Goal: Information Seeking & Learning: Learn about a topic

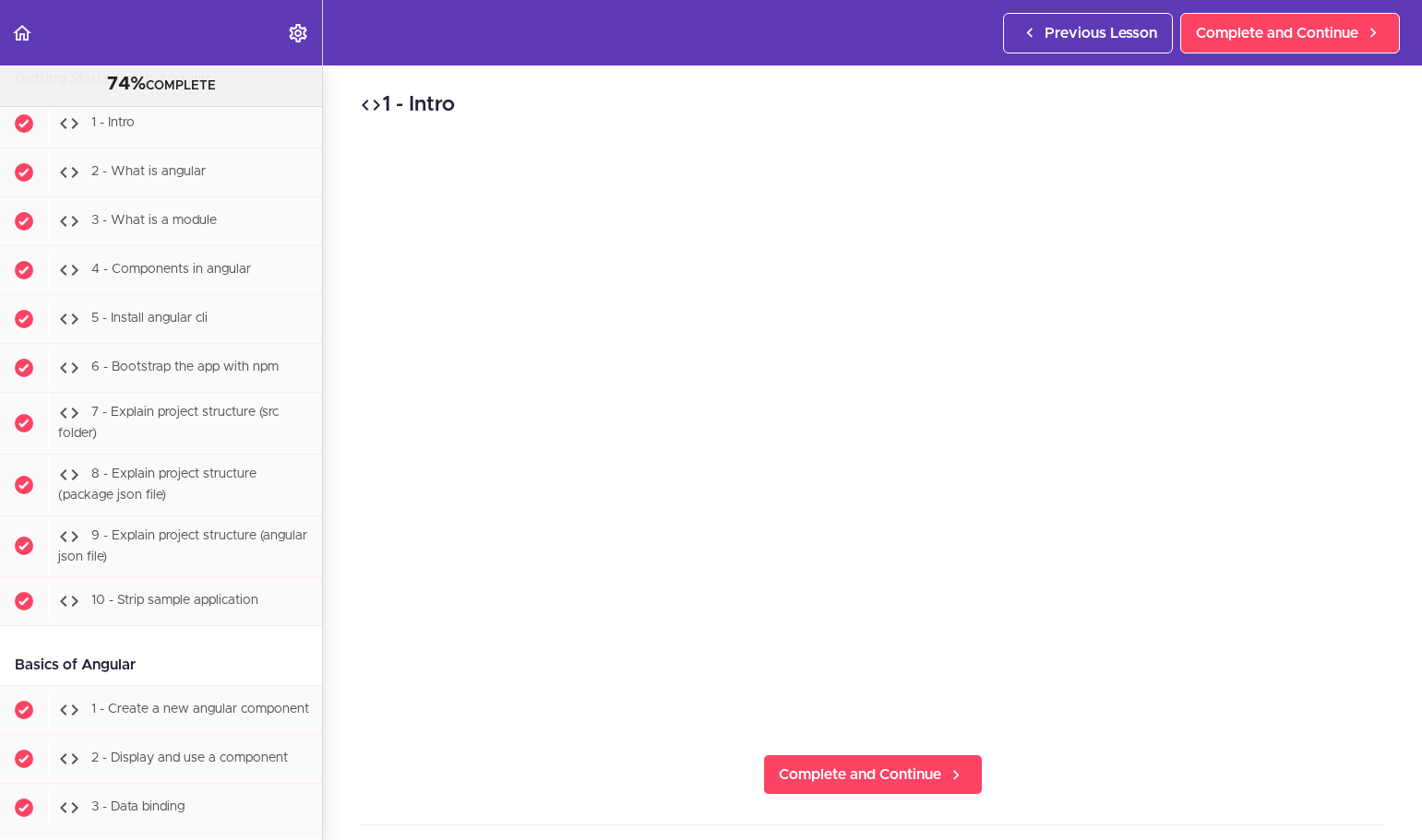
scroll to position [33856, 0]
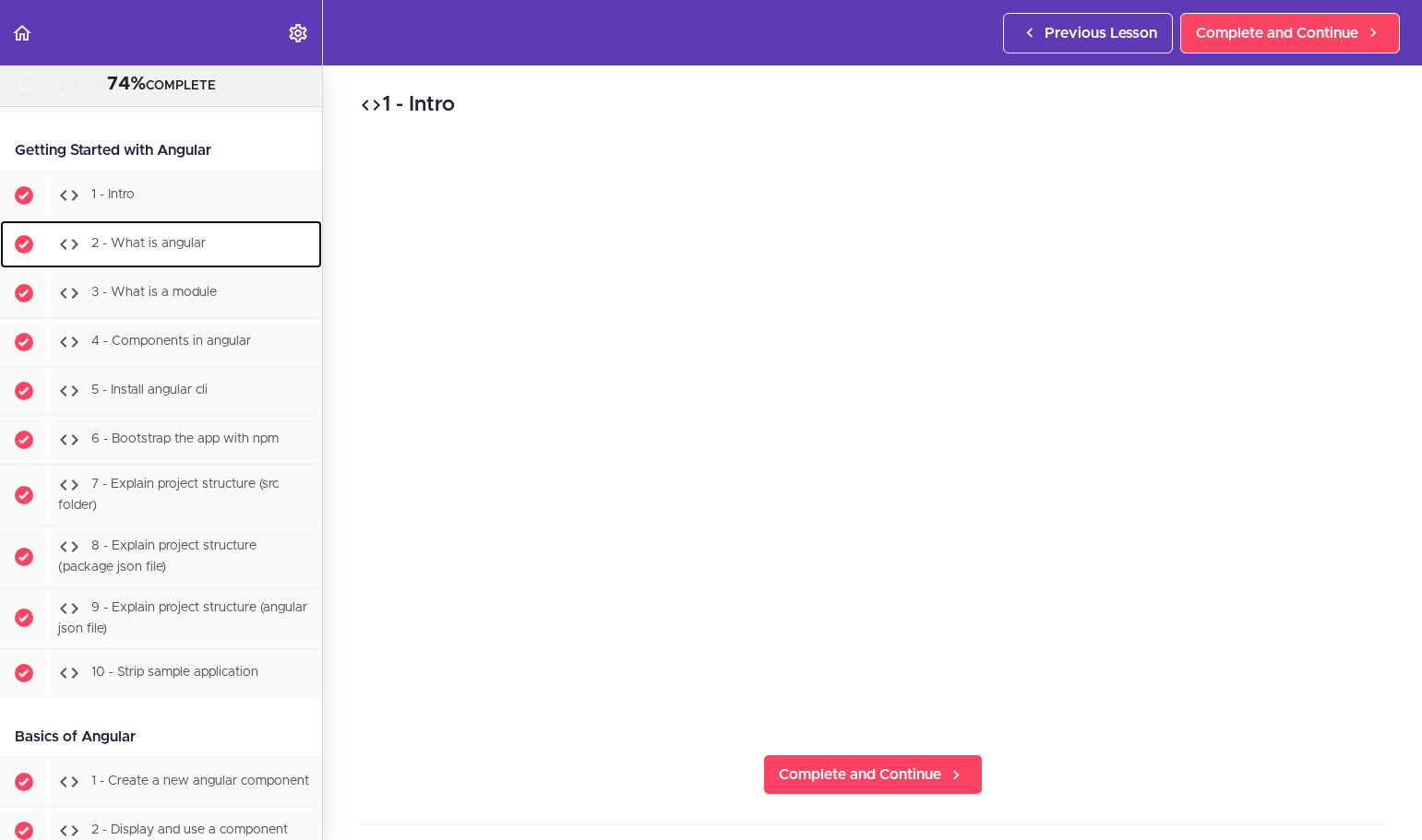
click at [151, 250] on span "2 - What is angular" at bounding box center [148, 244] width 114 height 13
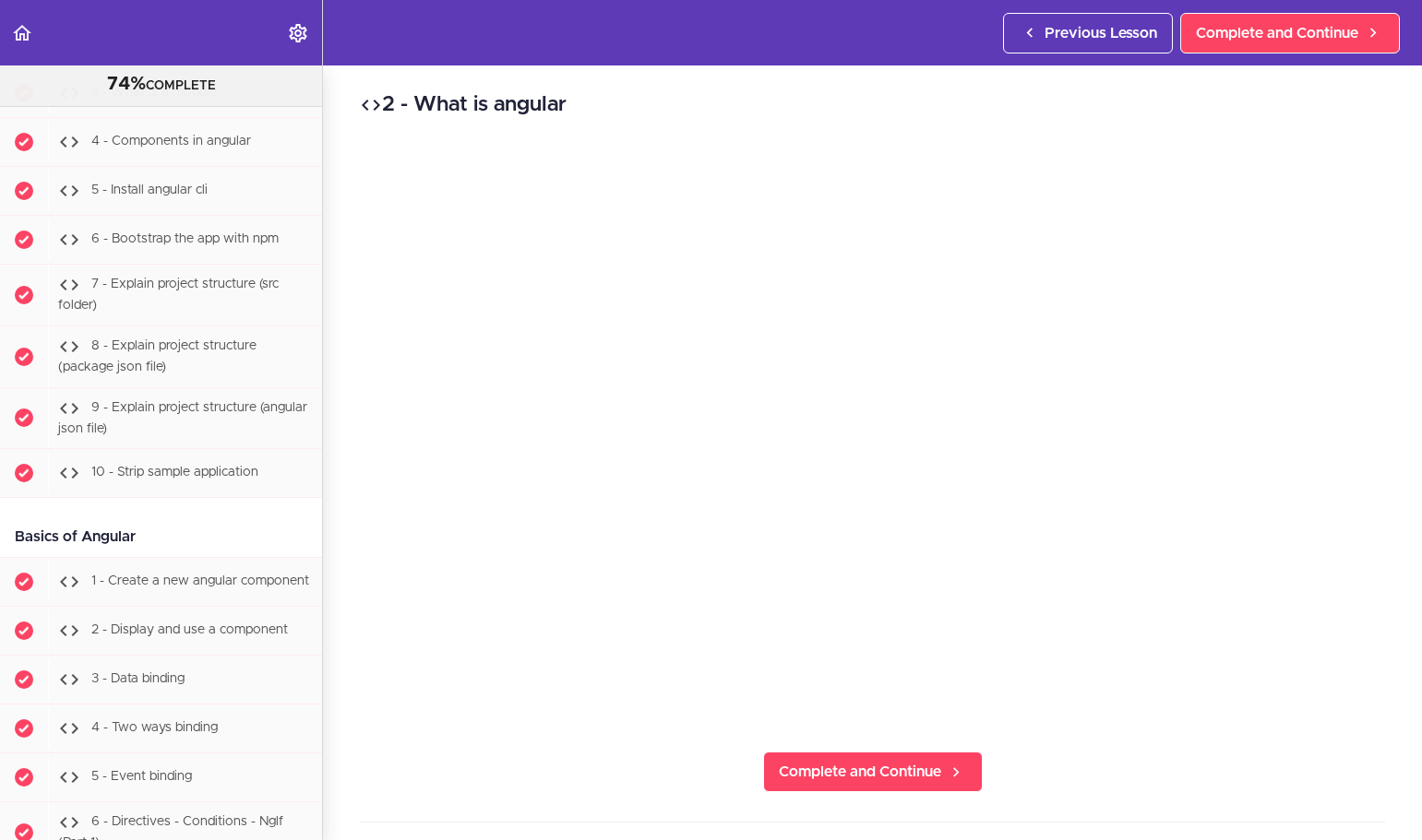
click at [542, 800] on div "2 - What is angular Complete and Continue 1 - Follow us on LinkedIn 2 - Subscri…" at bounding box center [872, 453] width 1099 height 775
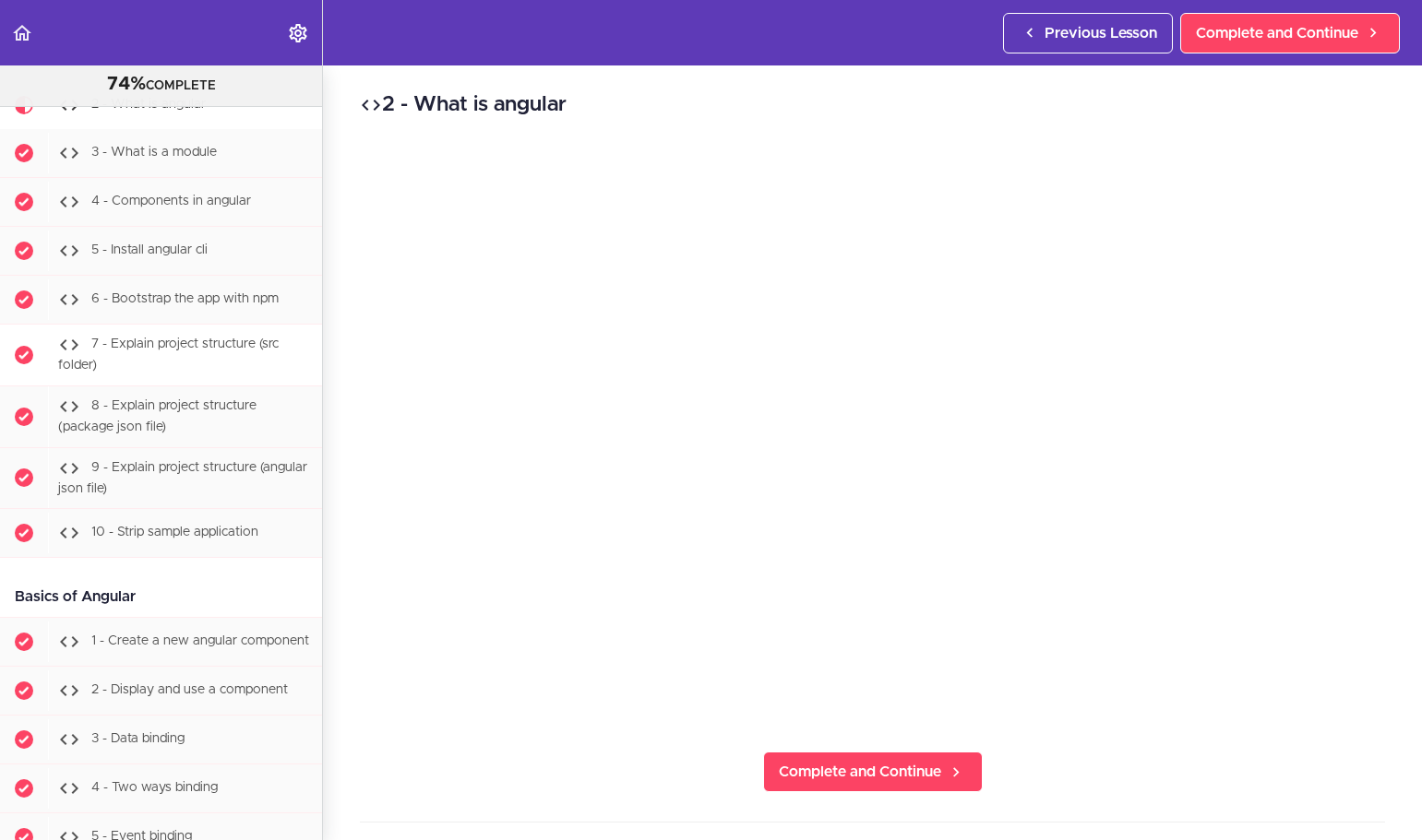
scroll to position [33963, 0]
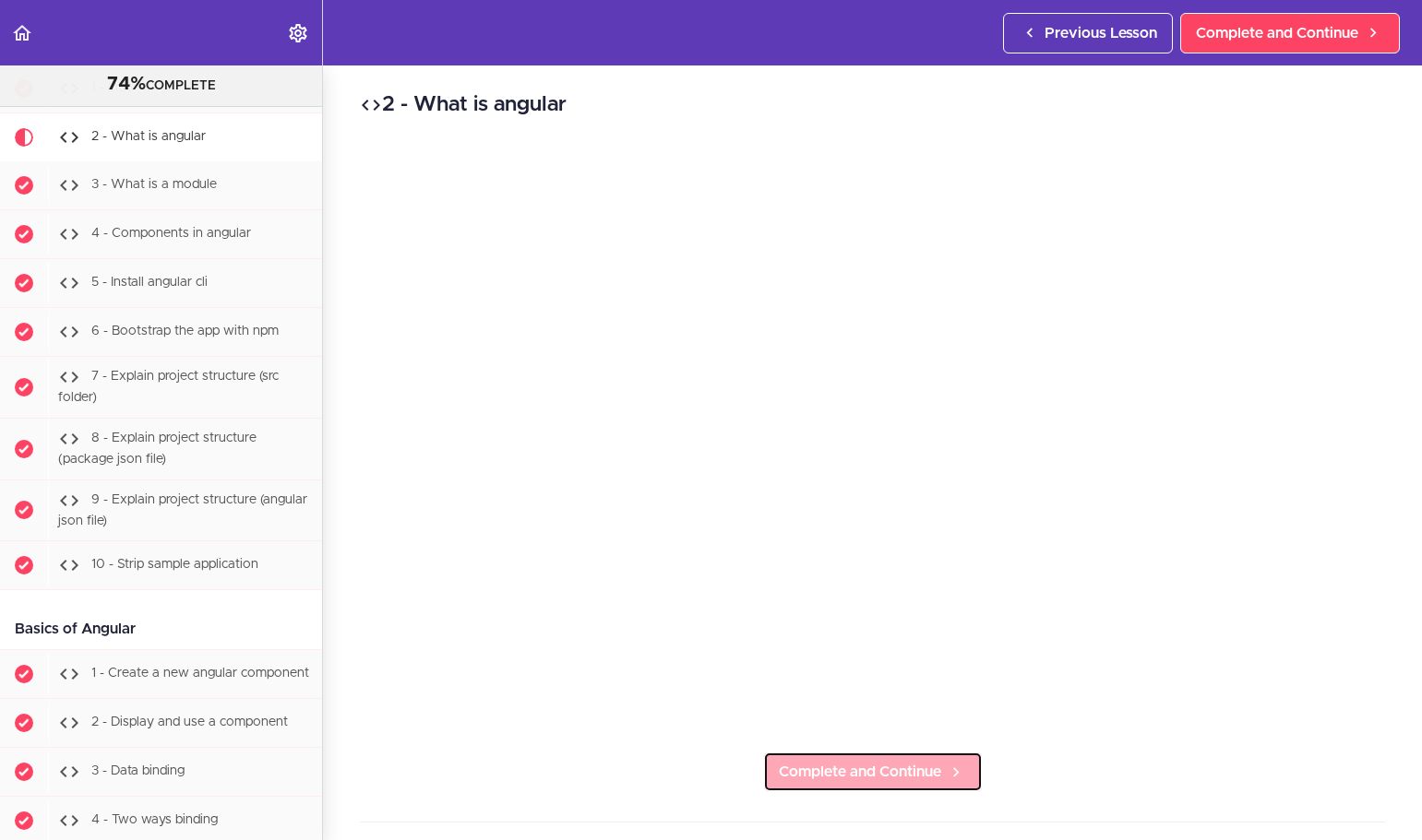
click at [861, 768] on span "Complete and Continue" at bounding box center [860, 772] width 162 height 23
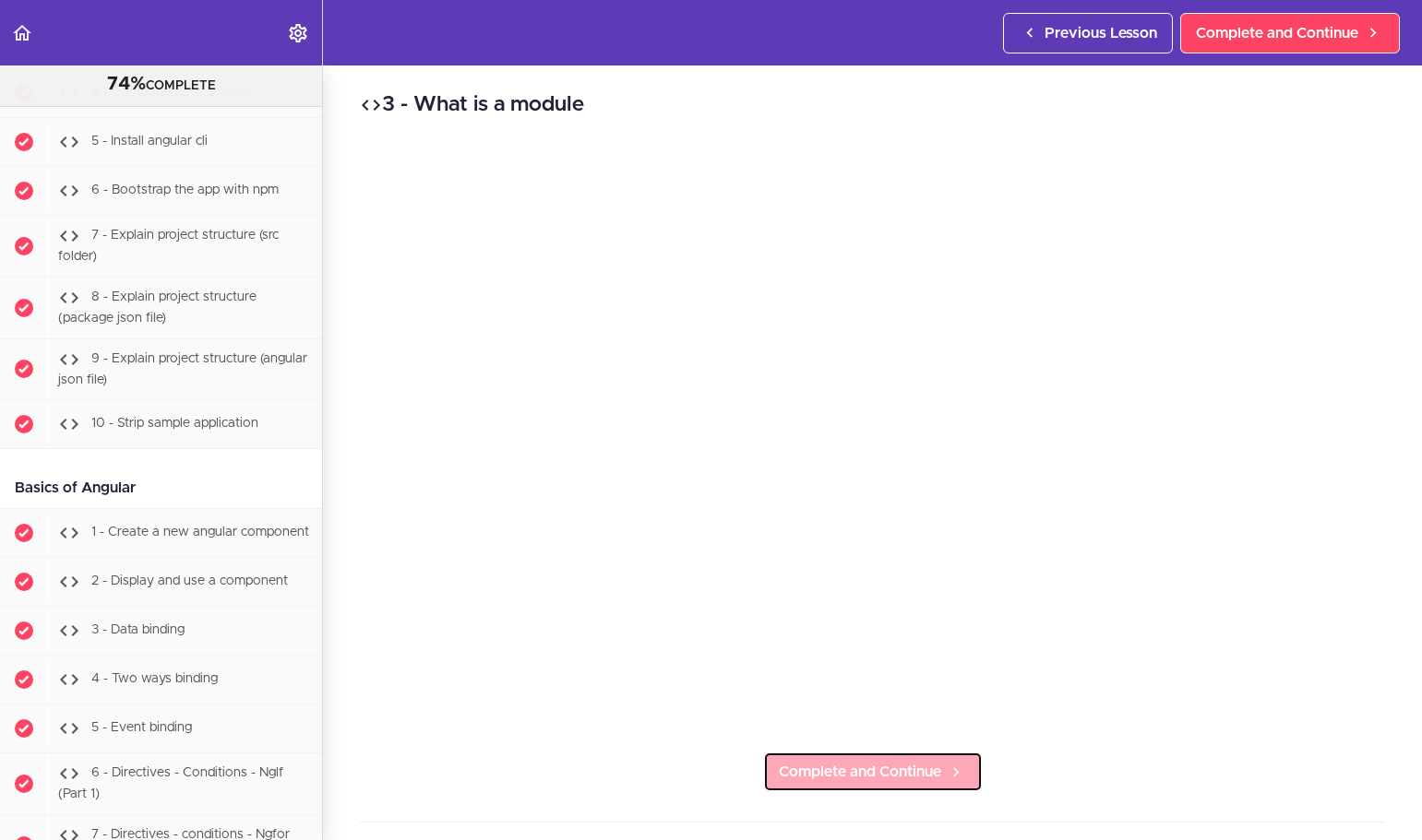
click at [864, 763] on span "Complete and Continue" at bounding box center [860, 772] width 162 height 23
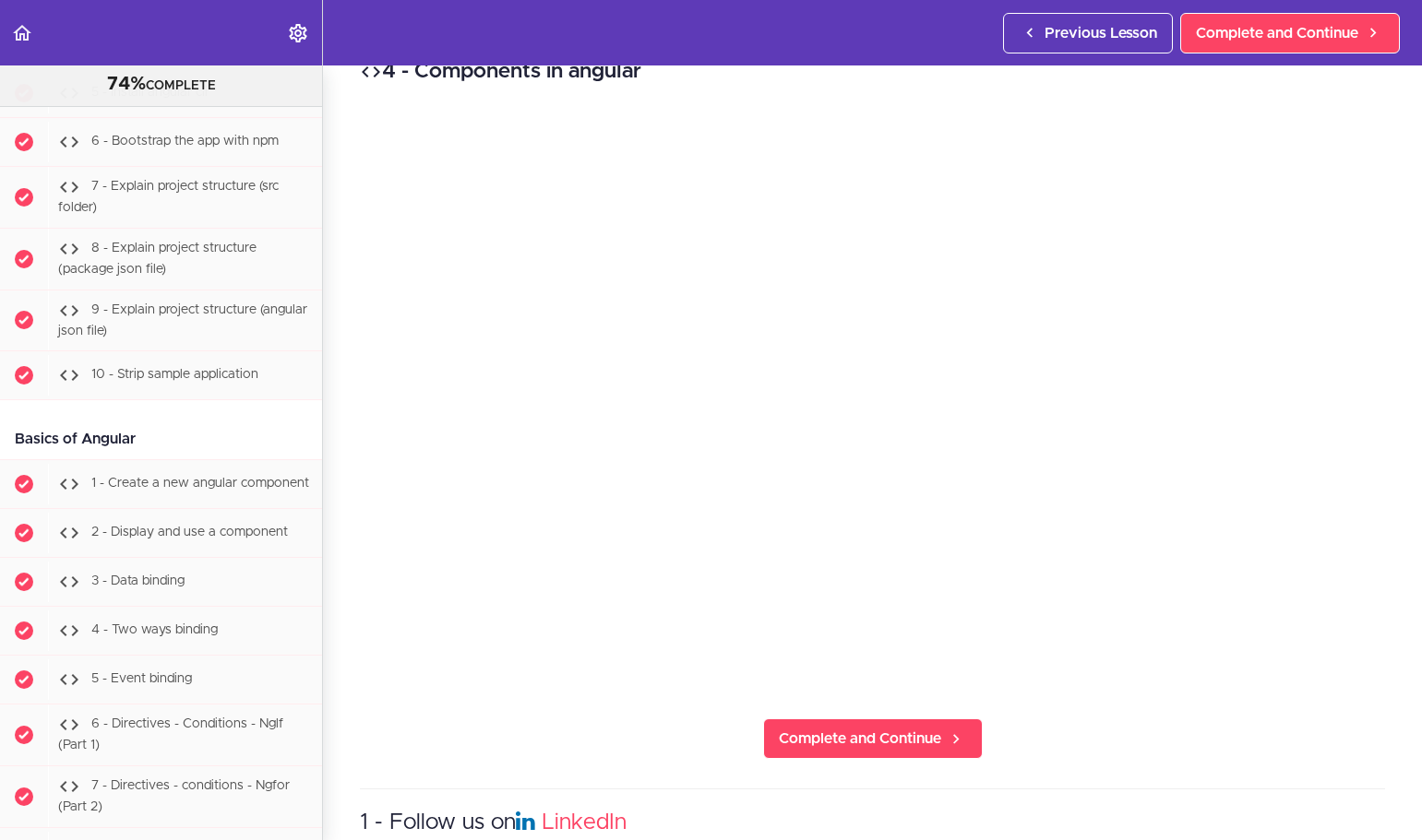
scroll to position [37, 0]
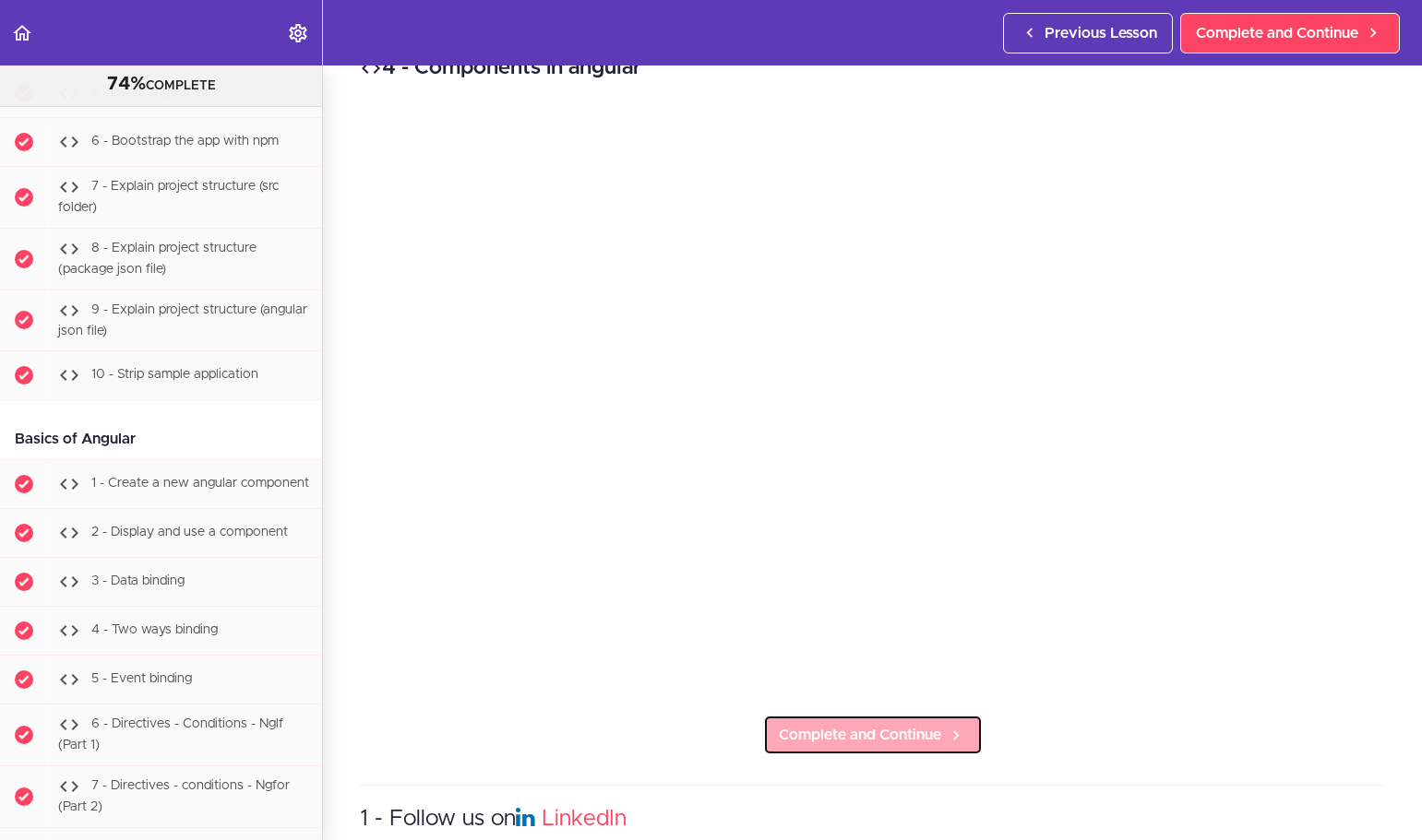
click at [866, 724] on span "Complete and Continue" at bounding box center [860, 735] width 162 height 23
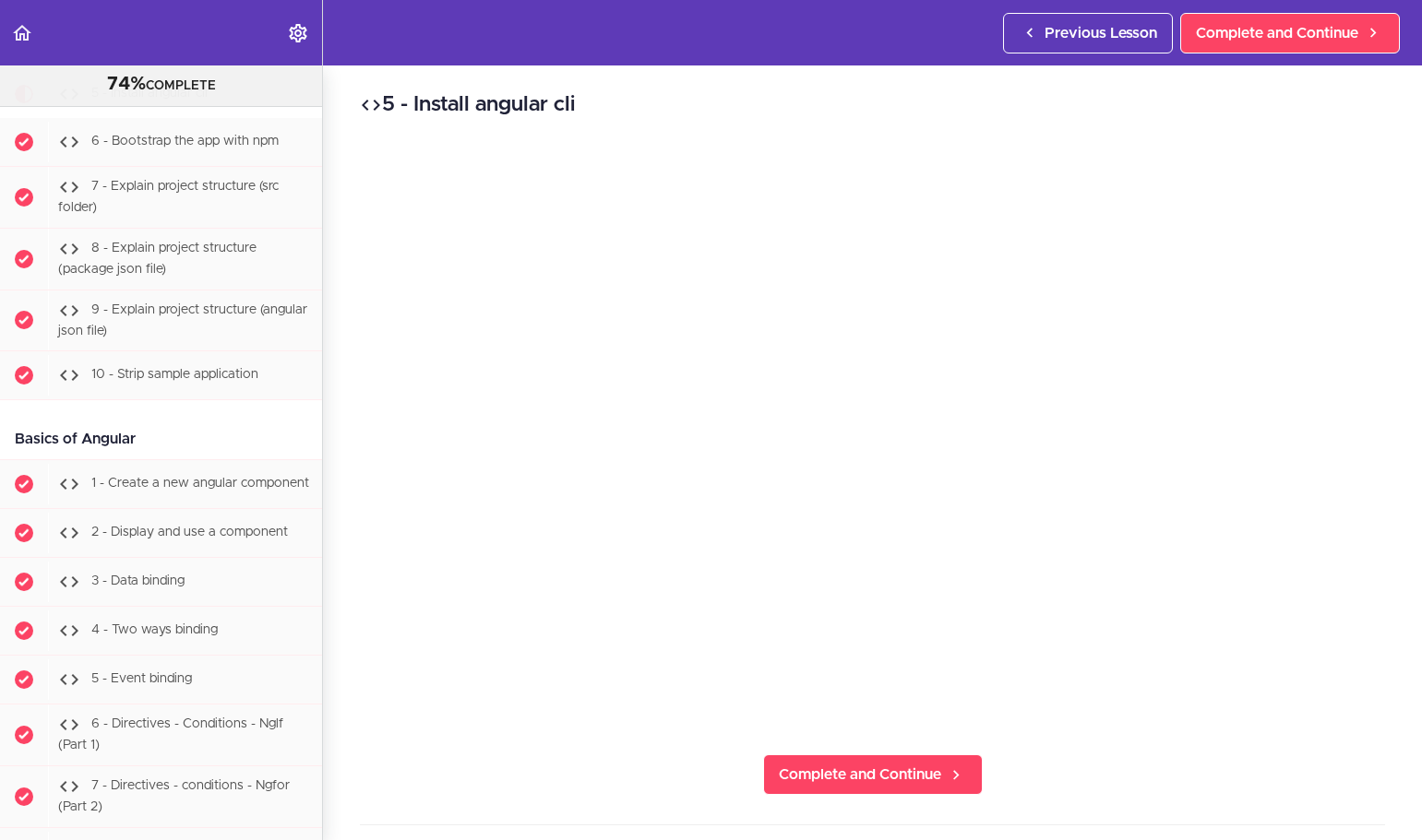
scroll to position [34203, 0]
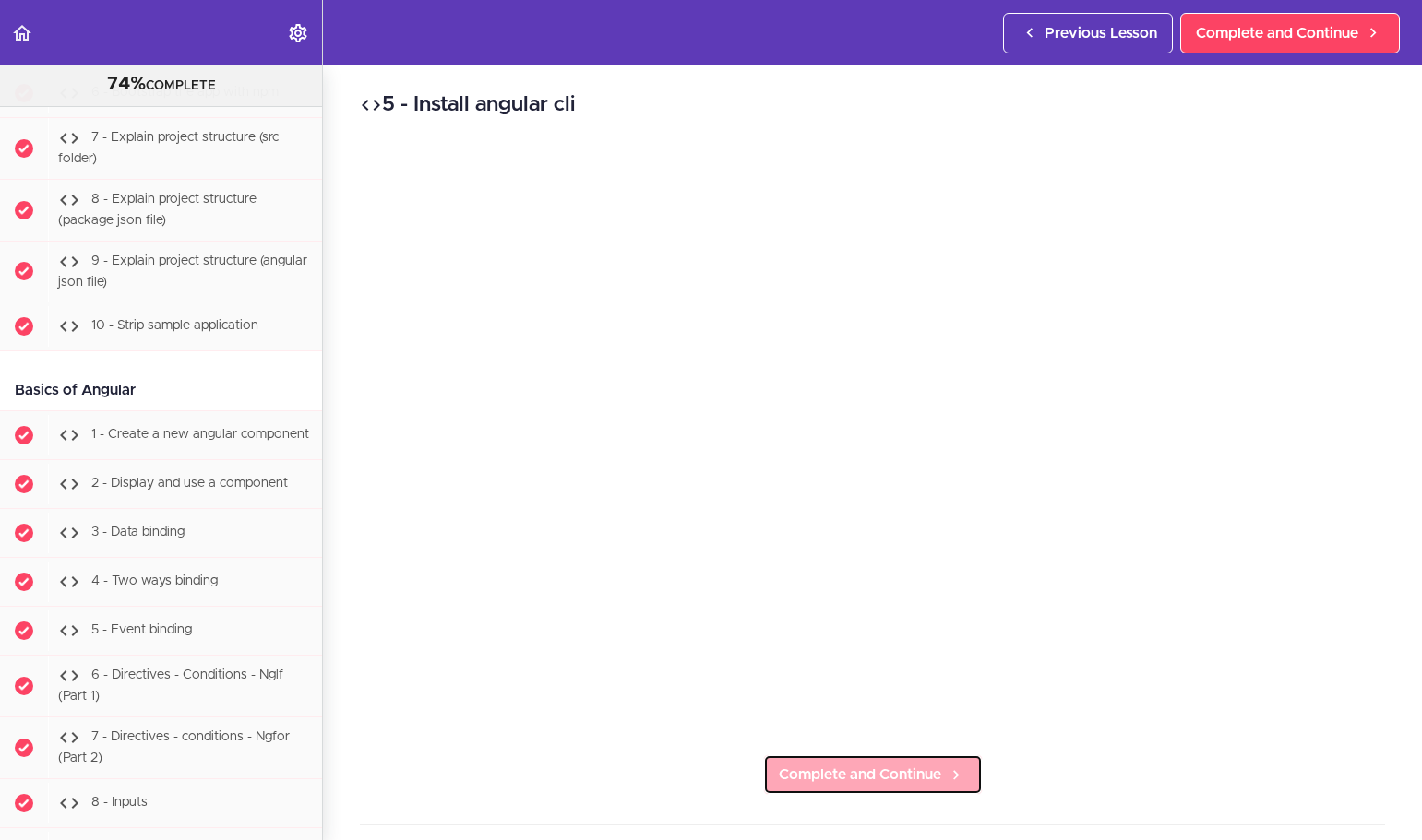
click at [829, 772] on span "Complete and Continue" at bounding box center [860, 775] width 162 height 23
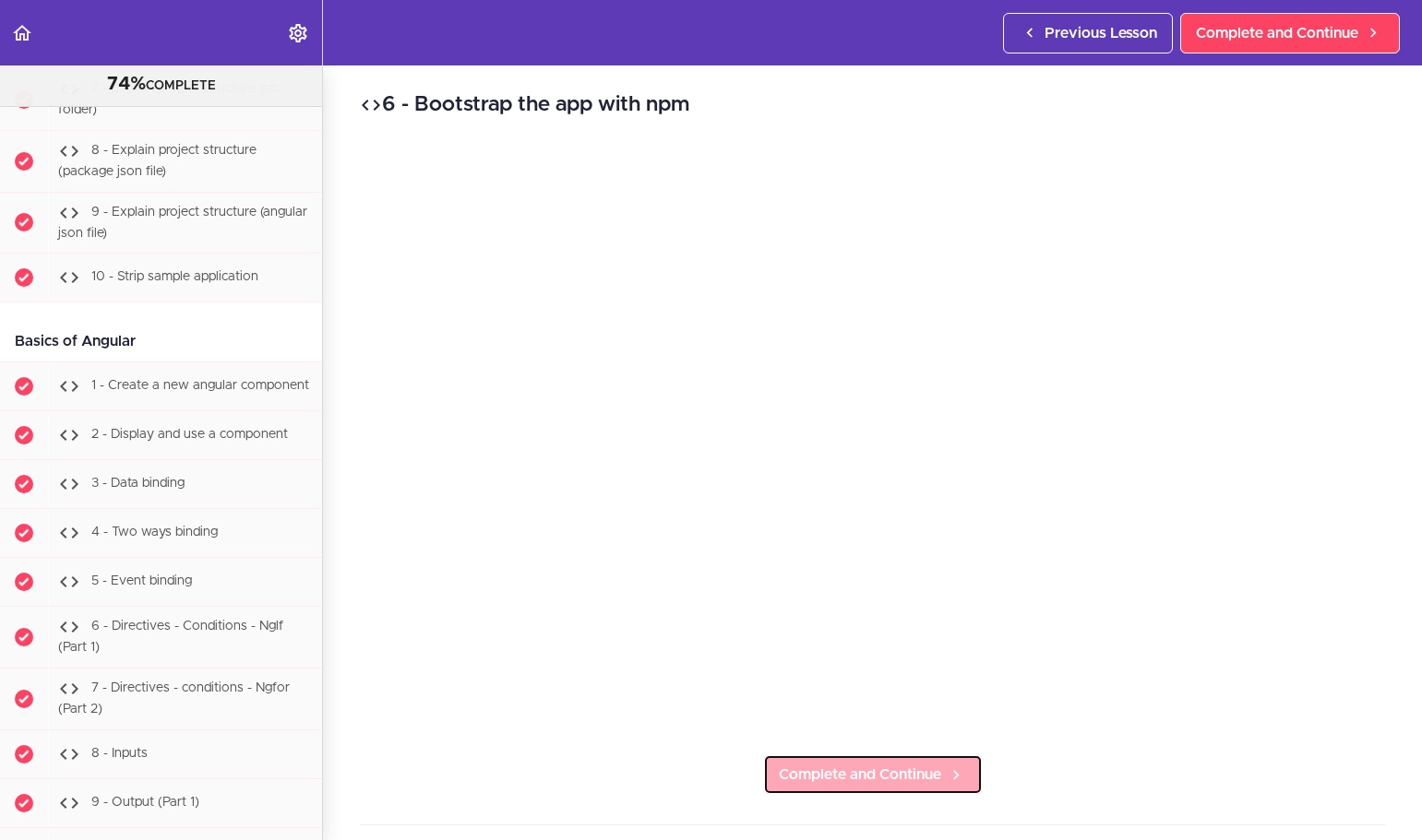
click at [864, 764] on span "Complete and Continue" at bounding box center [860, 775] width 162 height 23
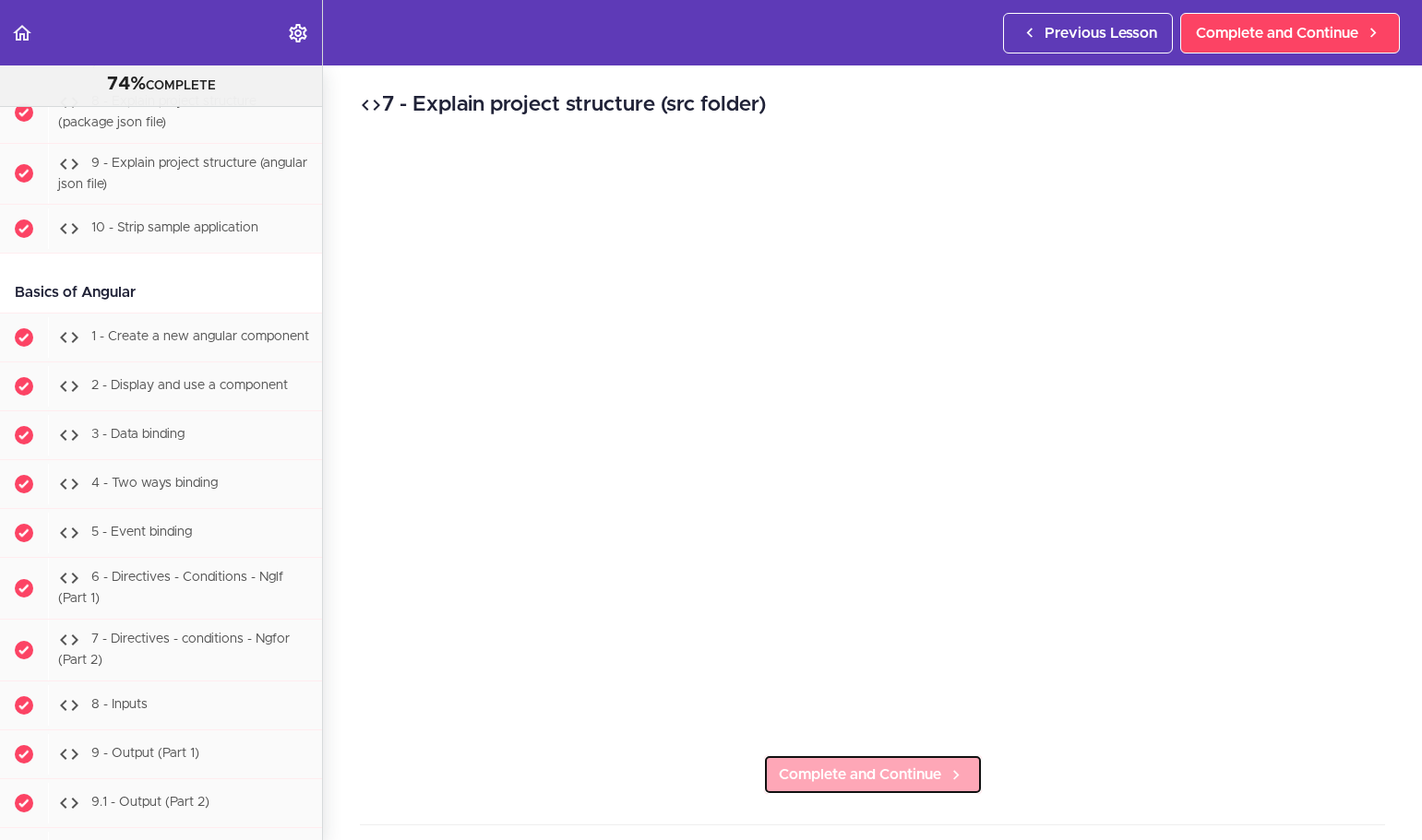
click at [857, 774] on span "Complete and Continue" at bounding box center [860, 775] width 162 height 23
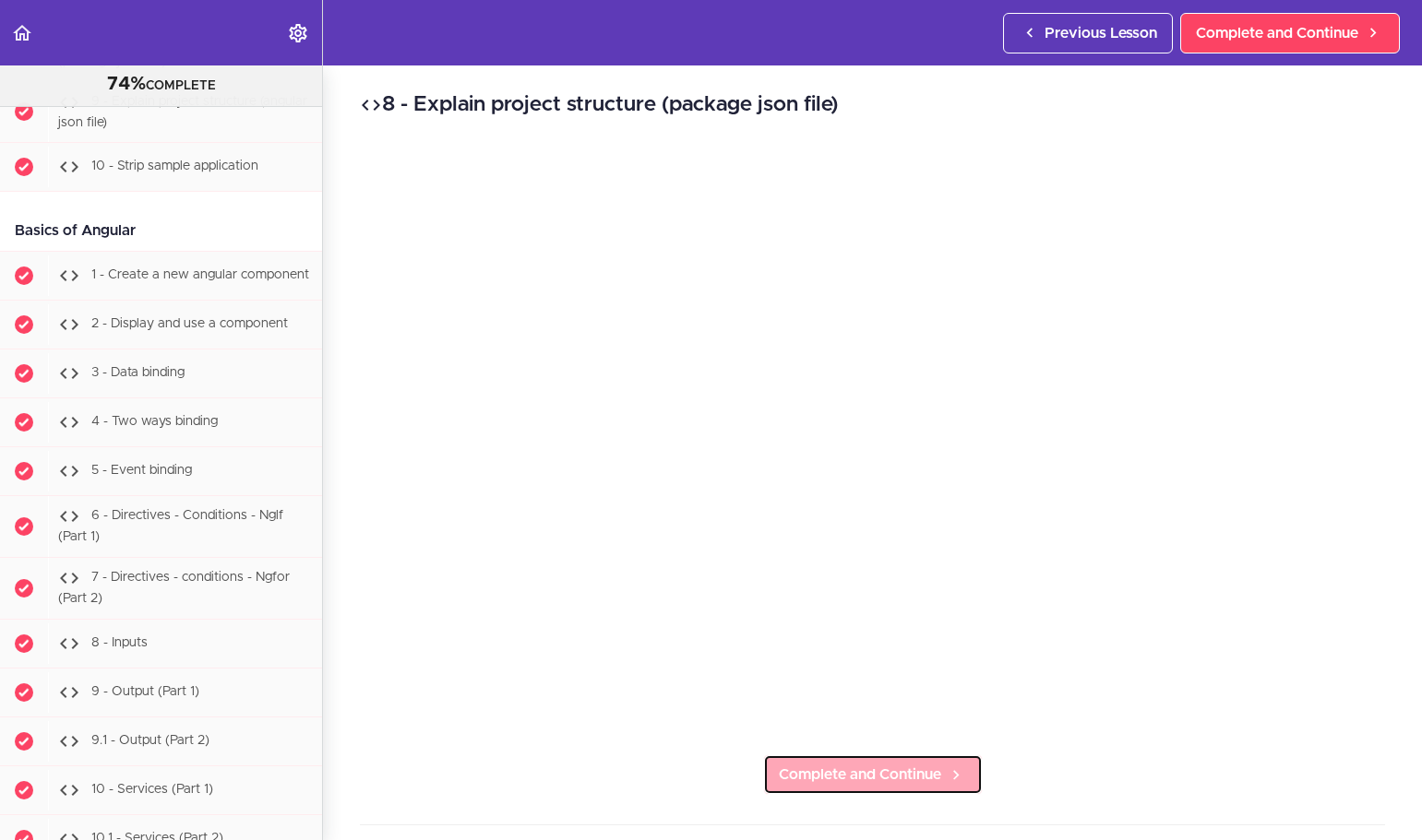
click at [865, 764] on span "Complete and Continue" at bounding box center [860, 775] width 162 height 23
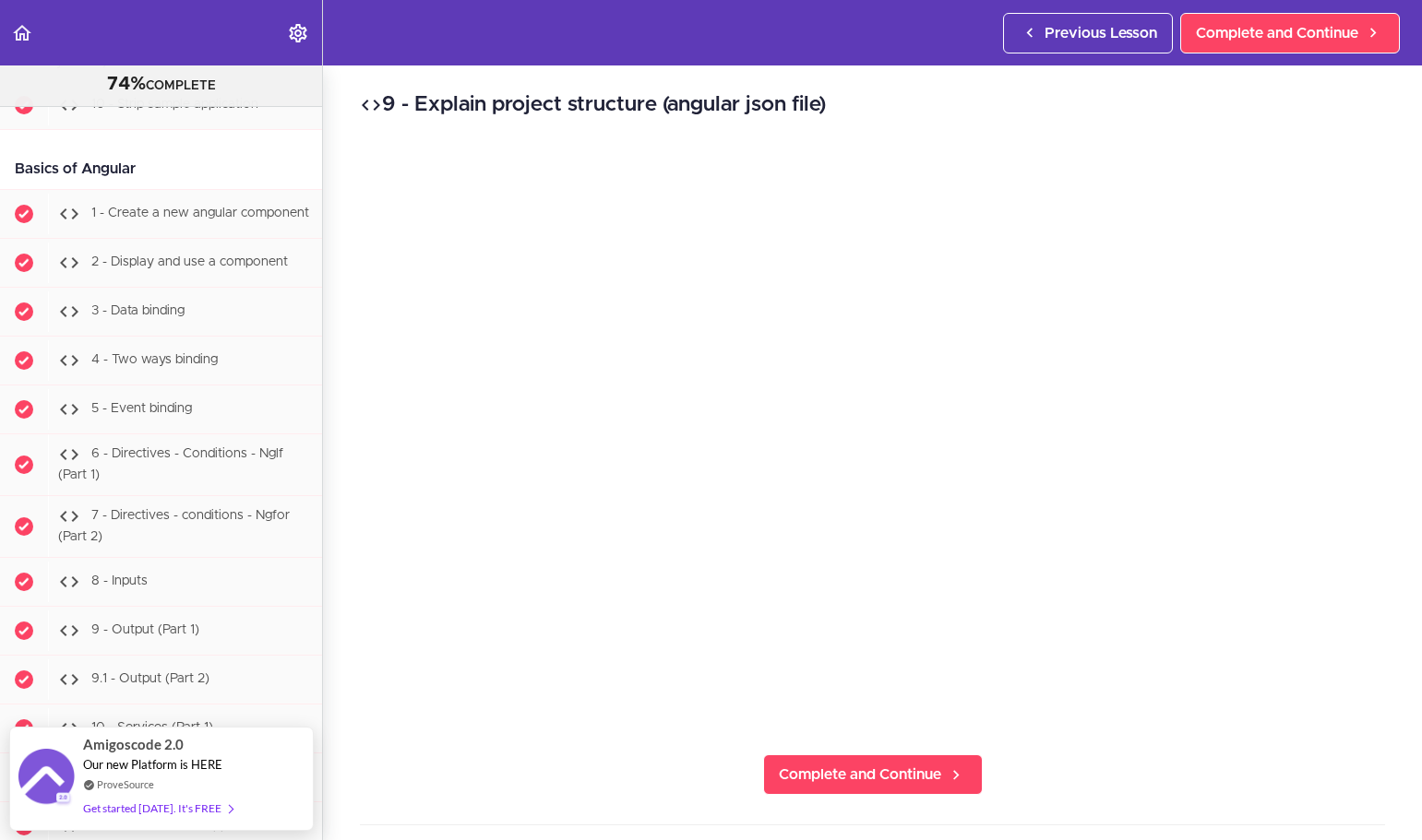
click at [1208, 772] on div "9 - Explain project structure (angular json file) Complete and Continue 1 - Fol…" at bounding box center [872, 453] width 1099 height 775
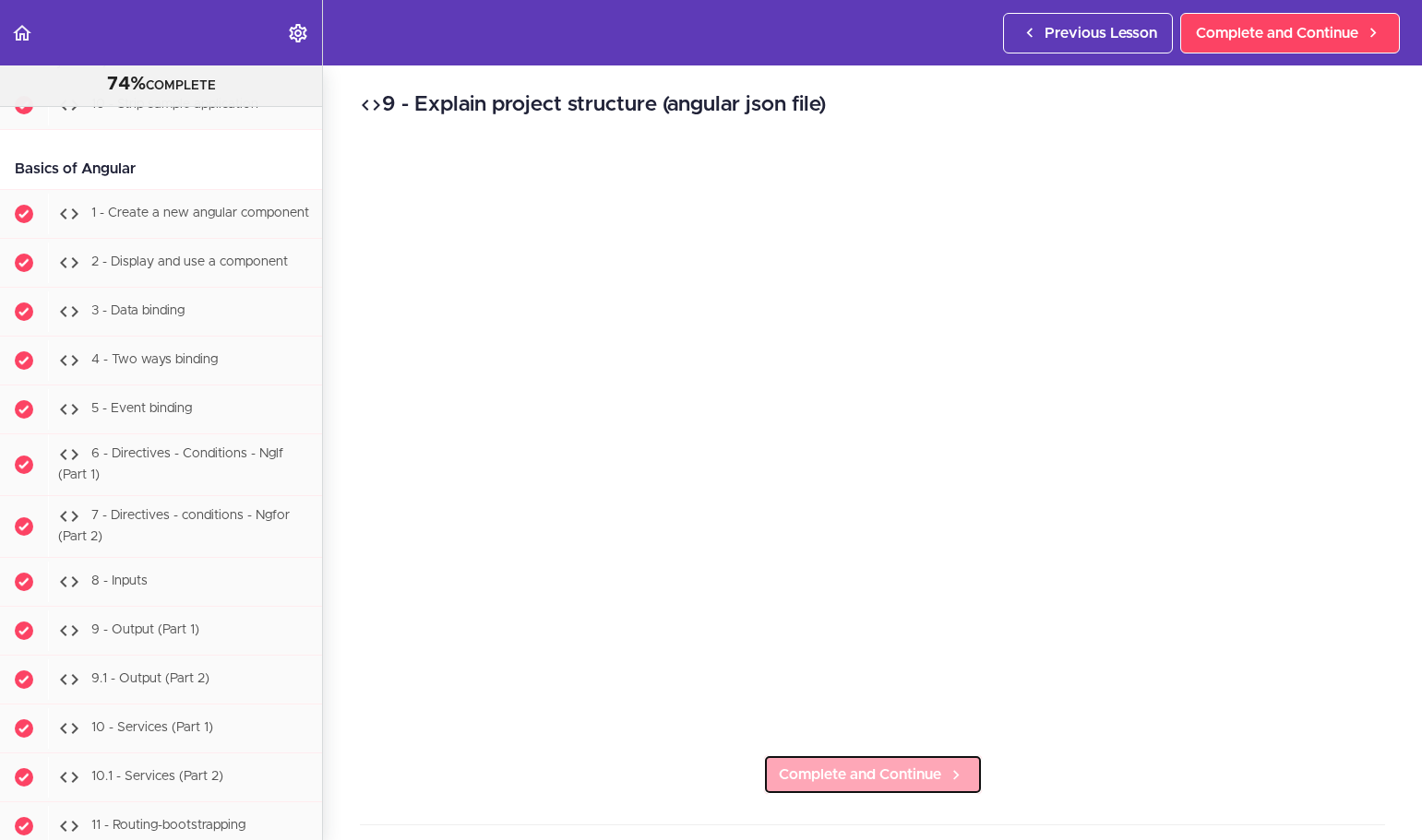
click at [882, 770] on span "Complete and Continue" at bounding box center [860, 775] width 162 height 23
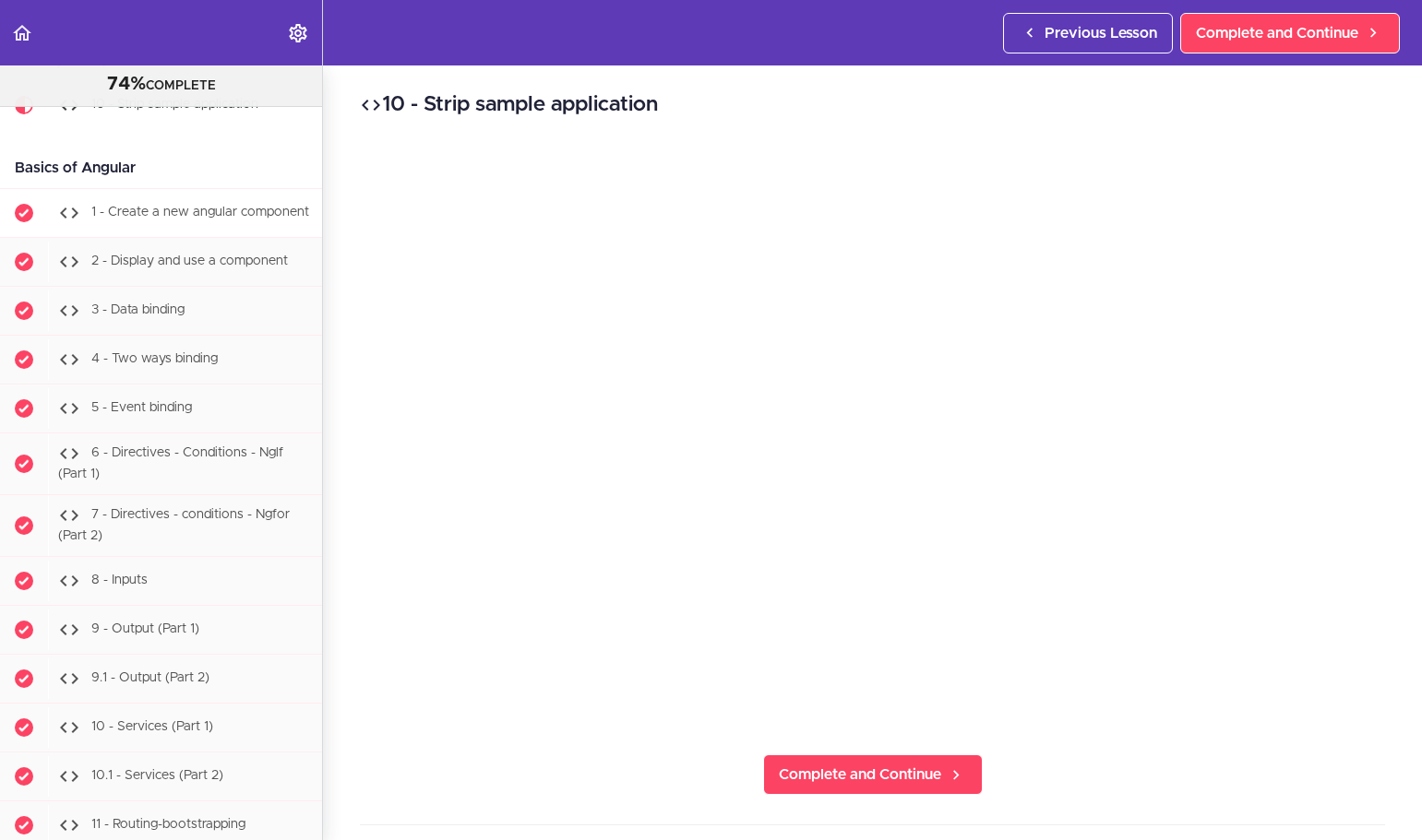
scroll to position [34393, 0]
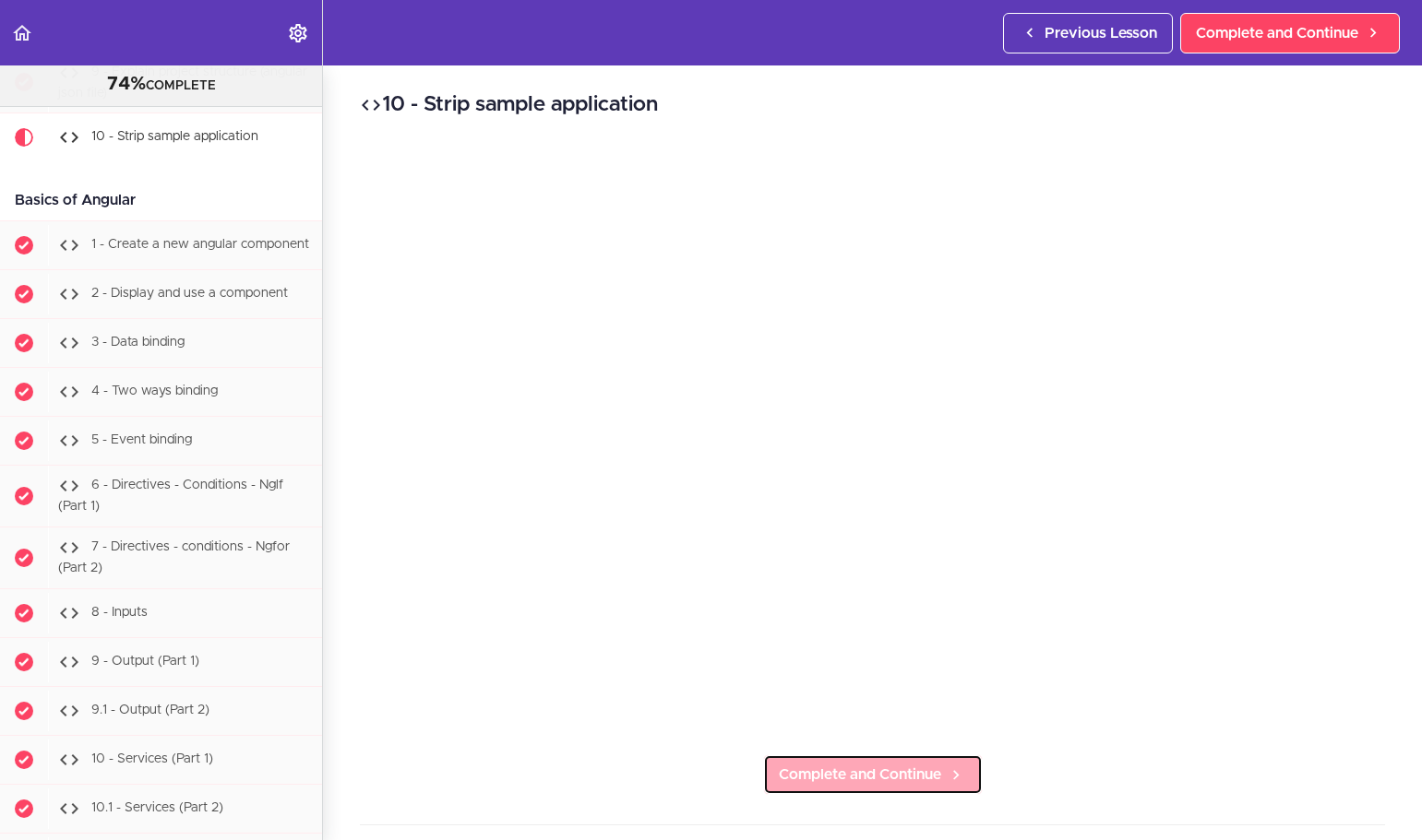
click at [850, 766] on span "Complete and Continue" at bounding box center [860, 775] width 162 height 23
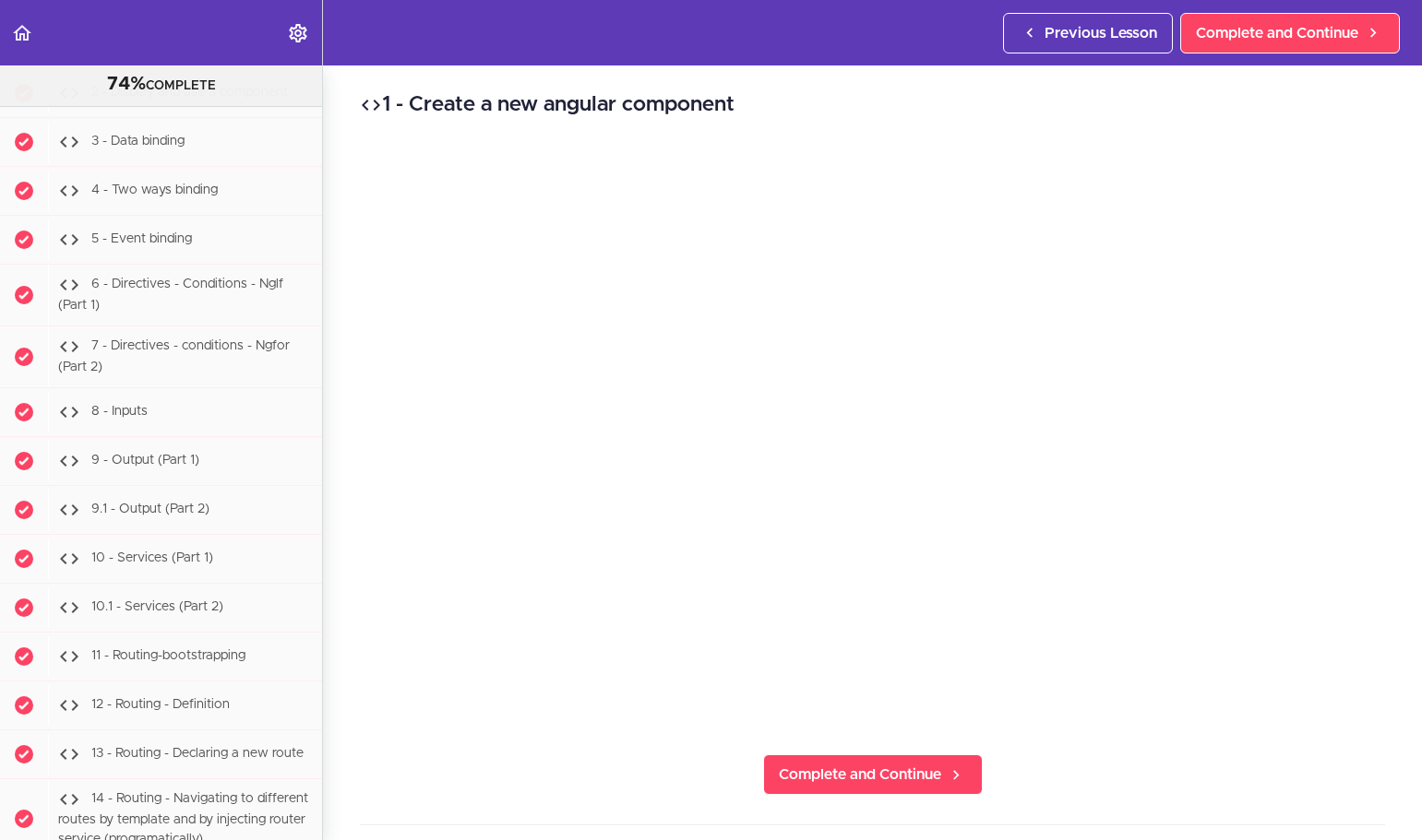
click at [343, 576] on div "1 - Create a new angular component Complete and Continue 1 - Follow us on Linke…" at bounding box center [872, 453] width 1099 height 775
click at [829, 767] on span "Complete and Continue" at bounding box center [860, 775] width 162 height 23
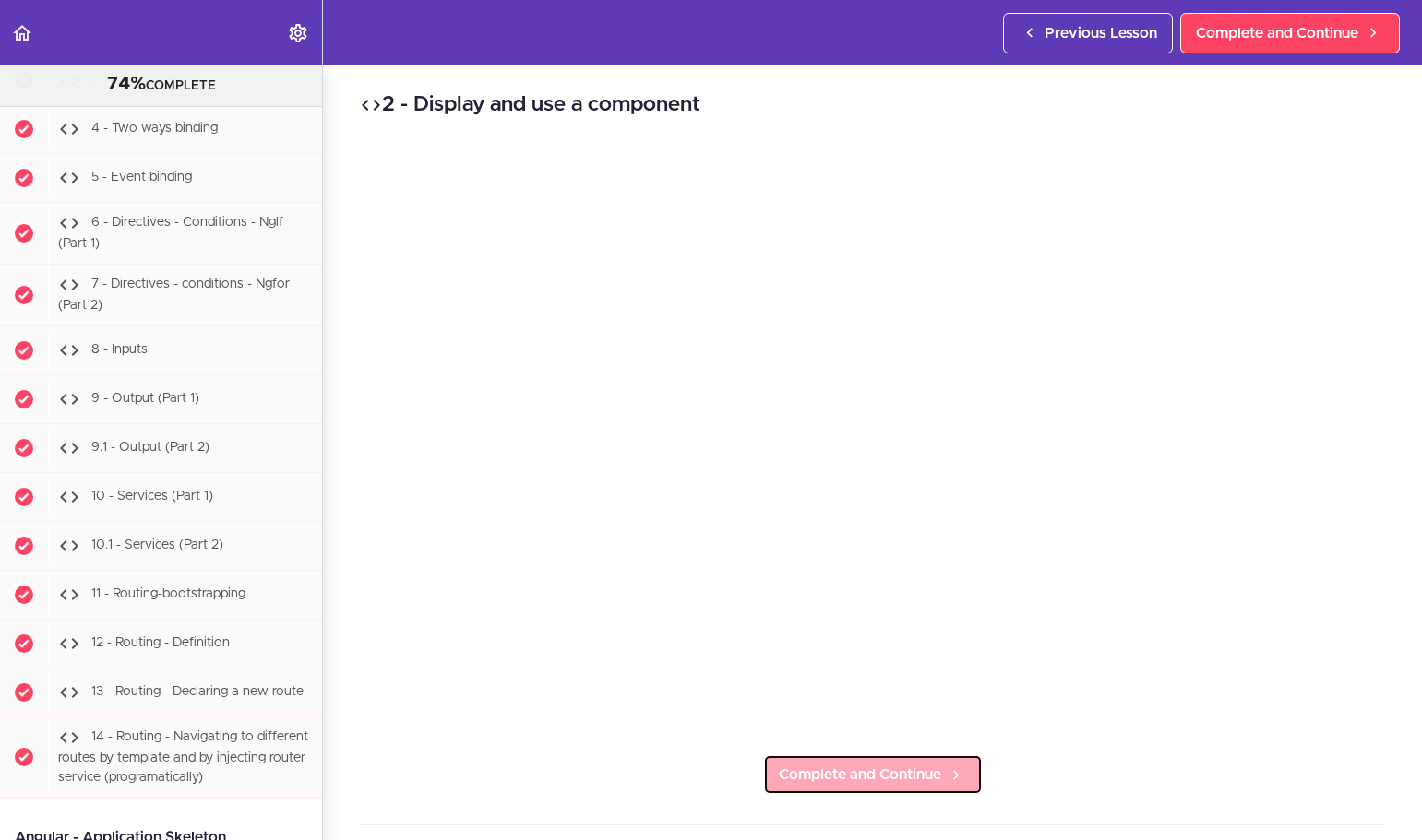
click at [894, 765] on span "Complete and Continue" at bounding box center [860, 775] width 162 height 23
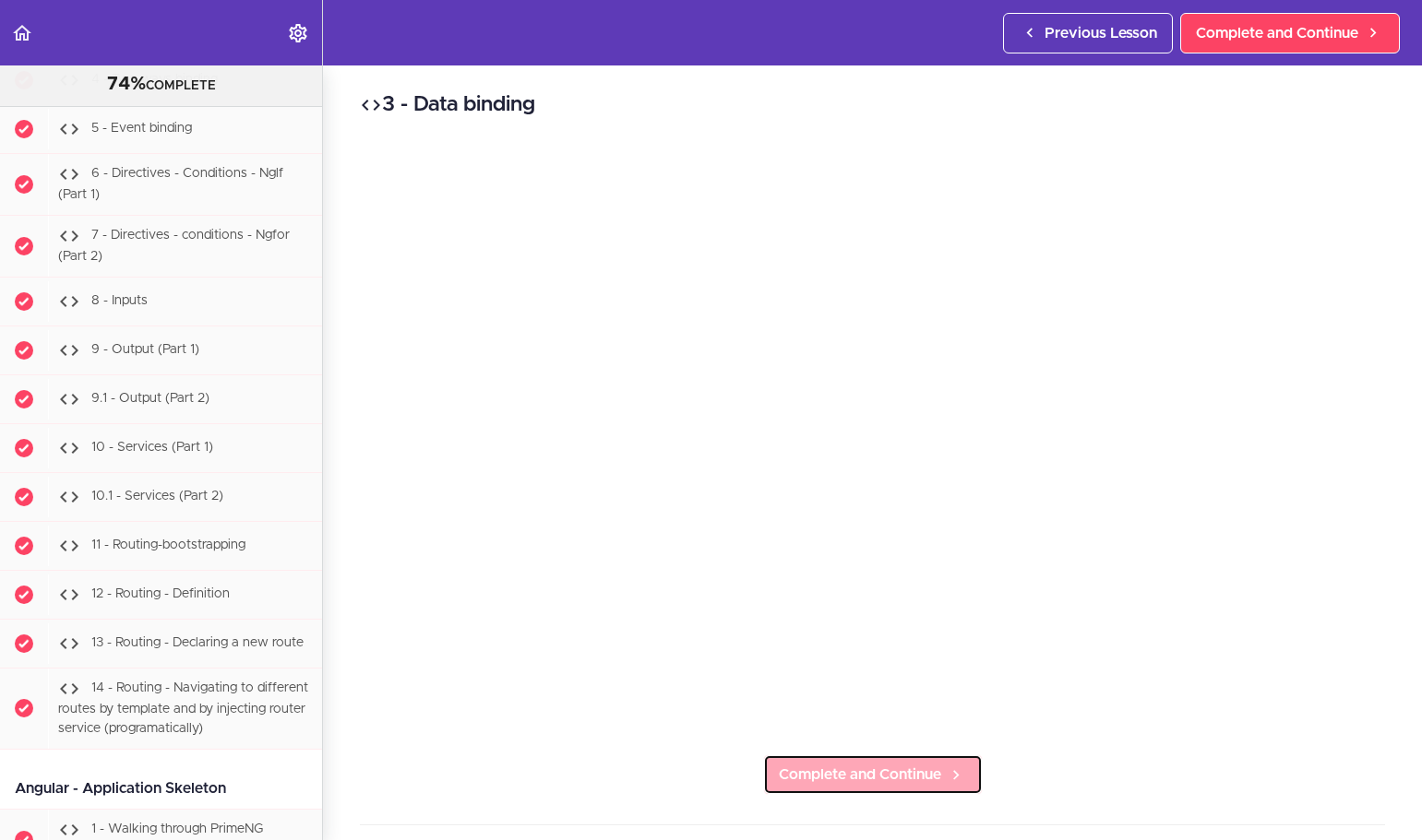
click at [870, 764] on span "Complete and Continue" at bounding box center [860, 775] width 162 height 23
